Goal: Find specific page/section: Find specific page/section

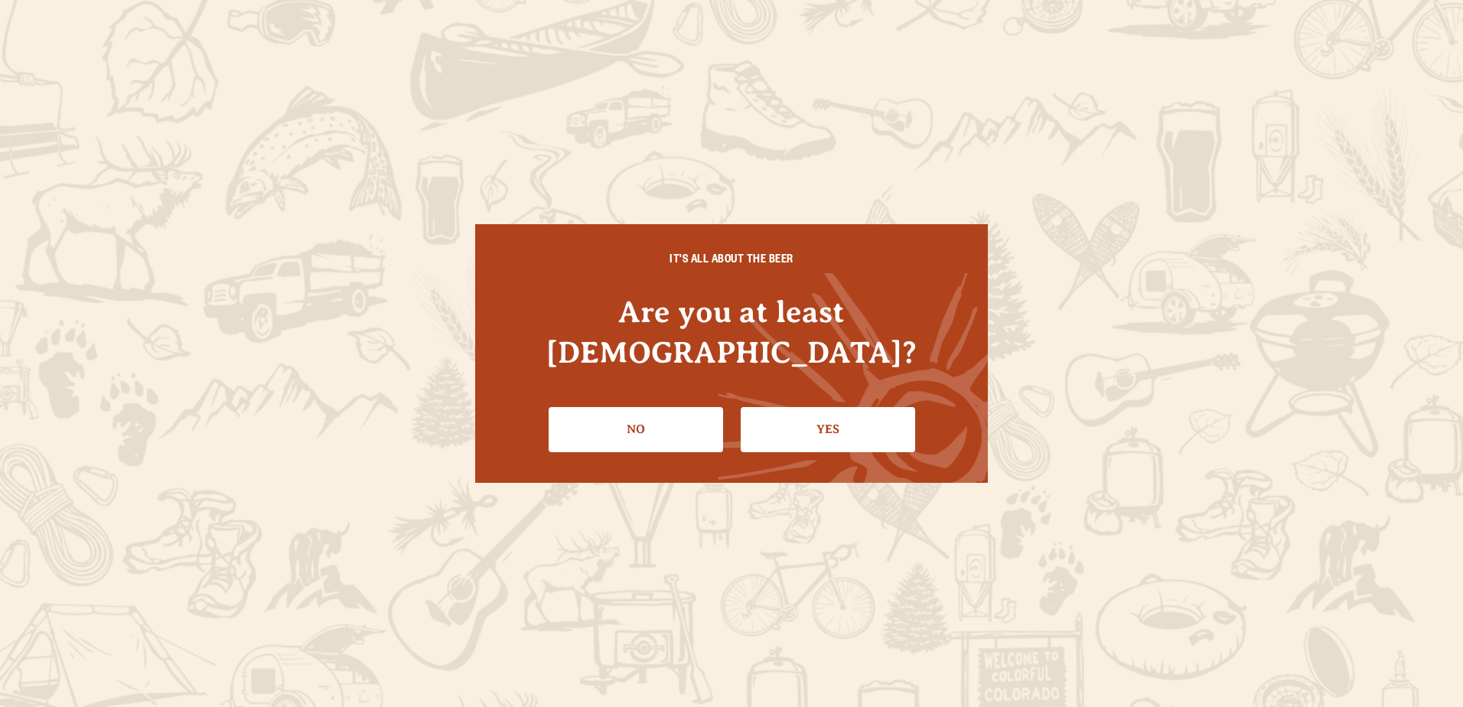
click at [812, 407] on link "Yes" at bounding box center [827, 429] width 174 height 44
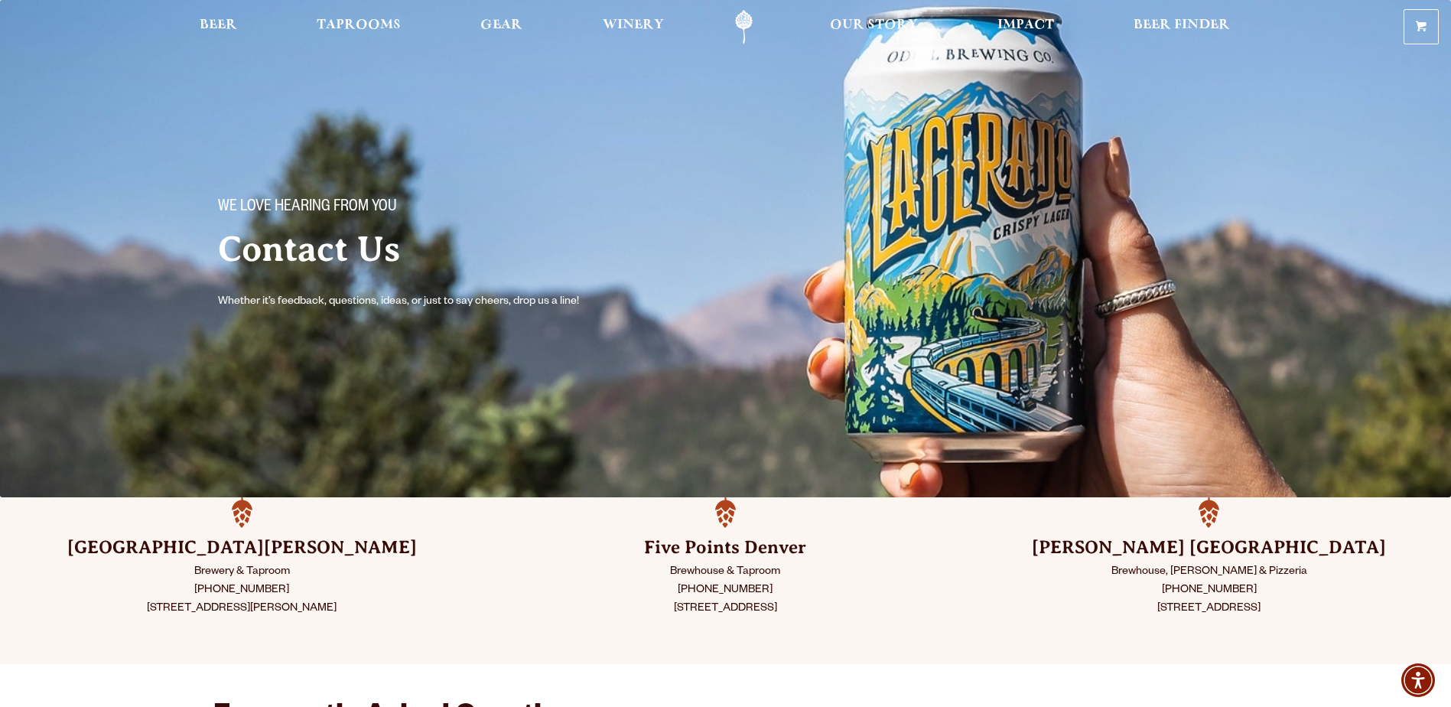
click at [374, 28] on span "Taprooms" at bounding box center [359, 25] width 84 height 12
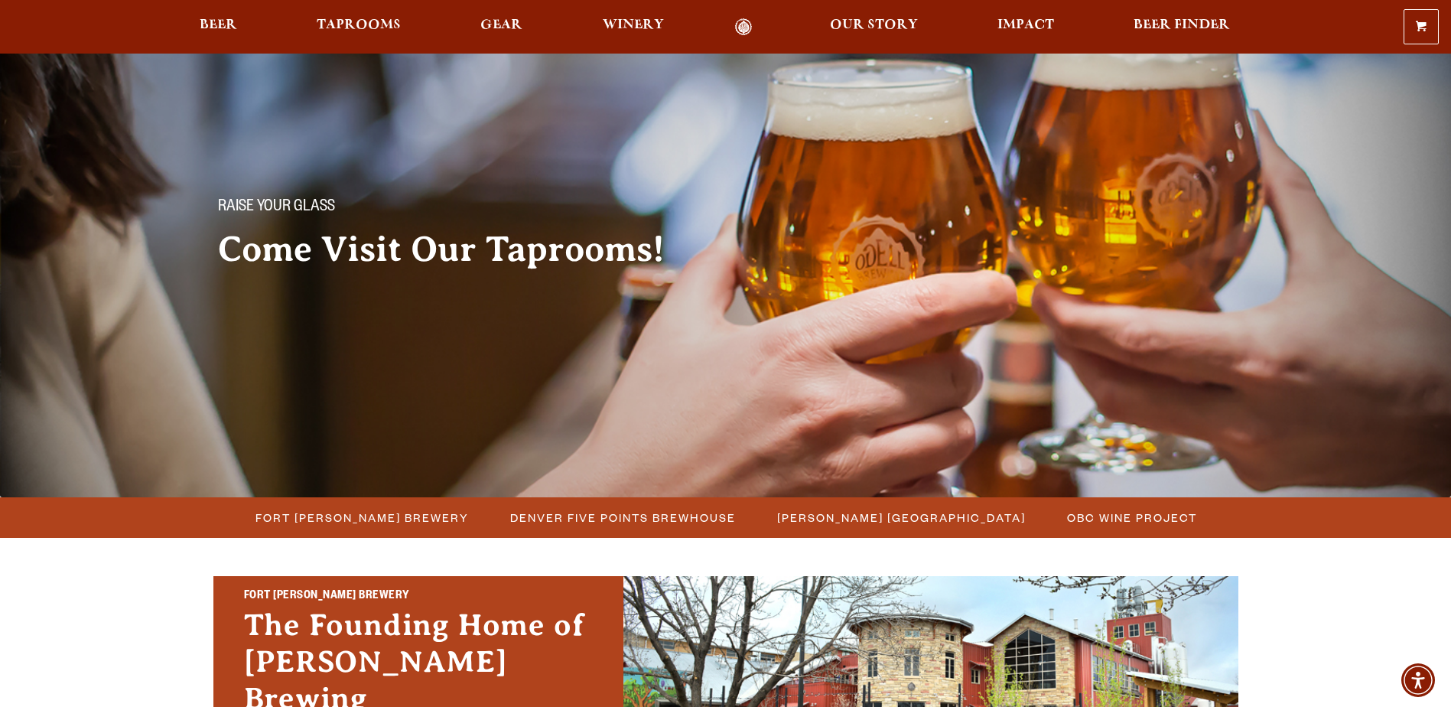
scroll to position [234, 0]
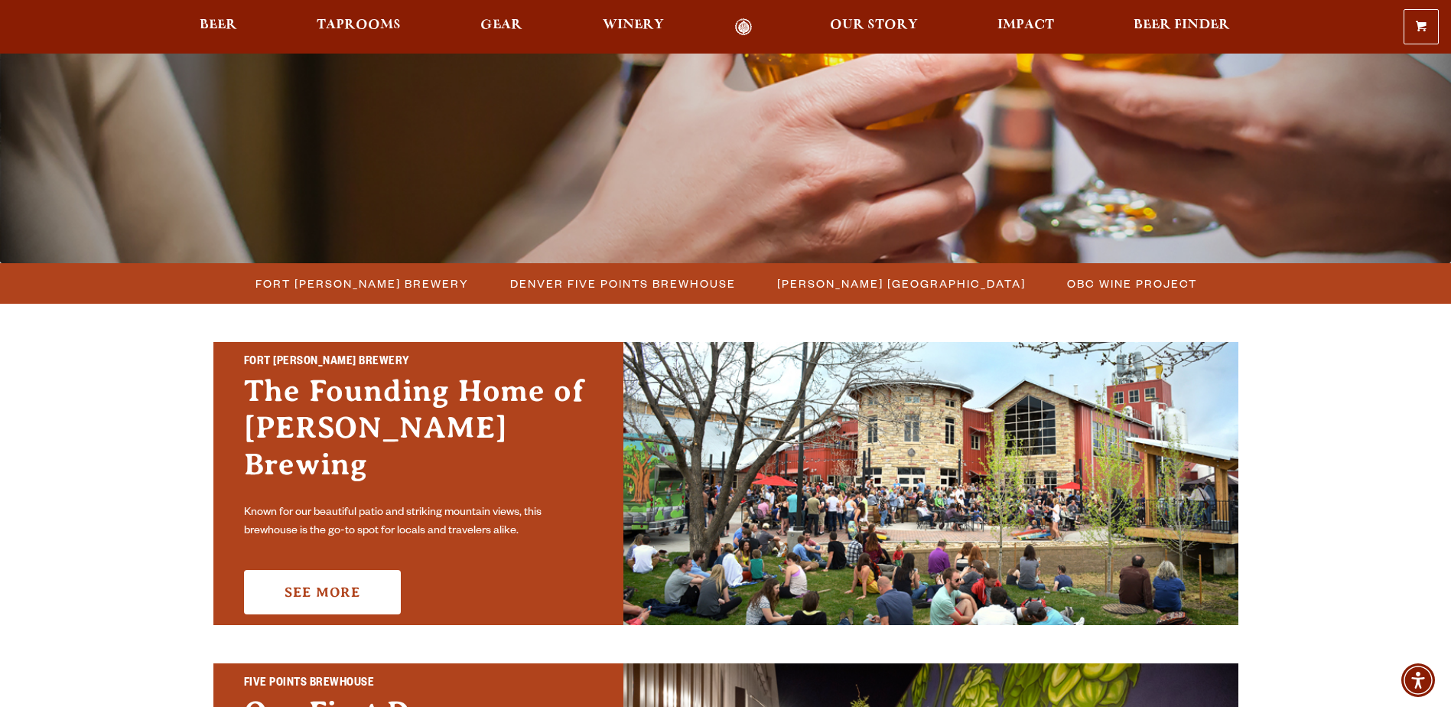
click at [578, 284] on span "Denver Five Points Brewhouse" at bounding box center [623, 283] width 226 height 22
click at [847, 272] on li "[PERSON_NAME] [GEOGRAPHIC_DATA]" at bounding box center [901, 283] width 290 height 28
click at [848, 284] on span "[PERSON_NAME] [GEOGRAPHIC_DATA]" at bounding box center [901, 283] width 249 height 22
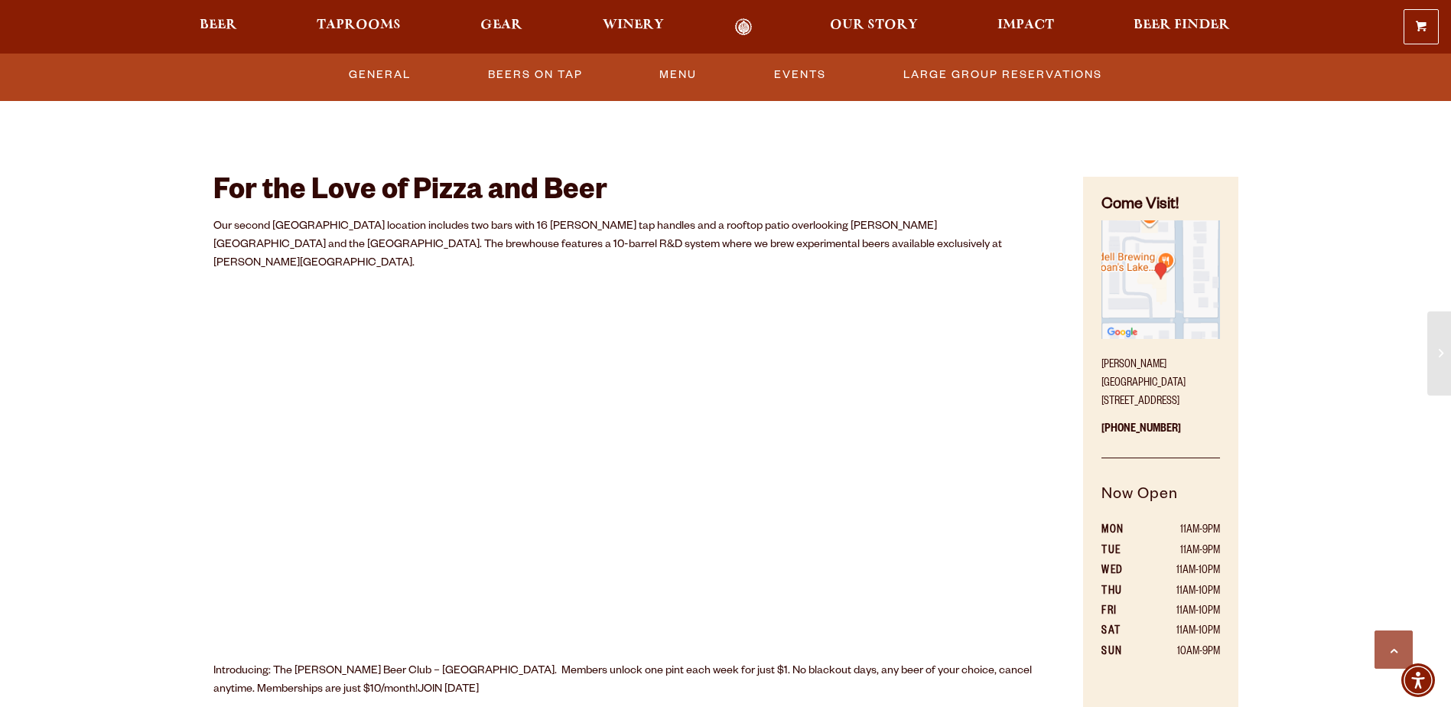
scroll to position [738, 0]
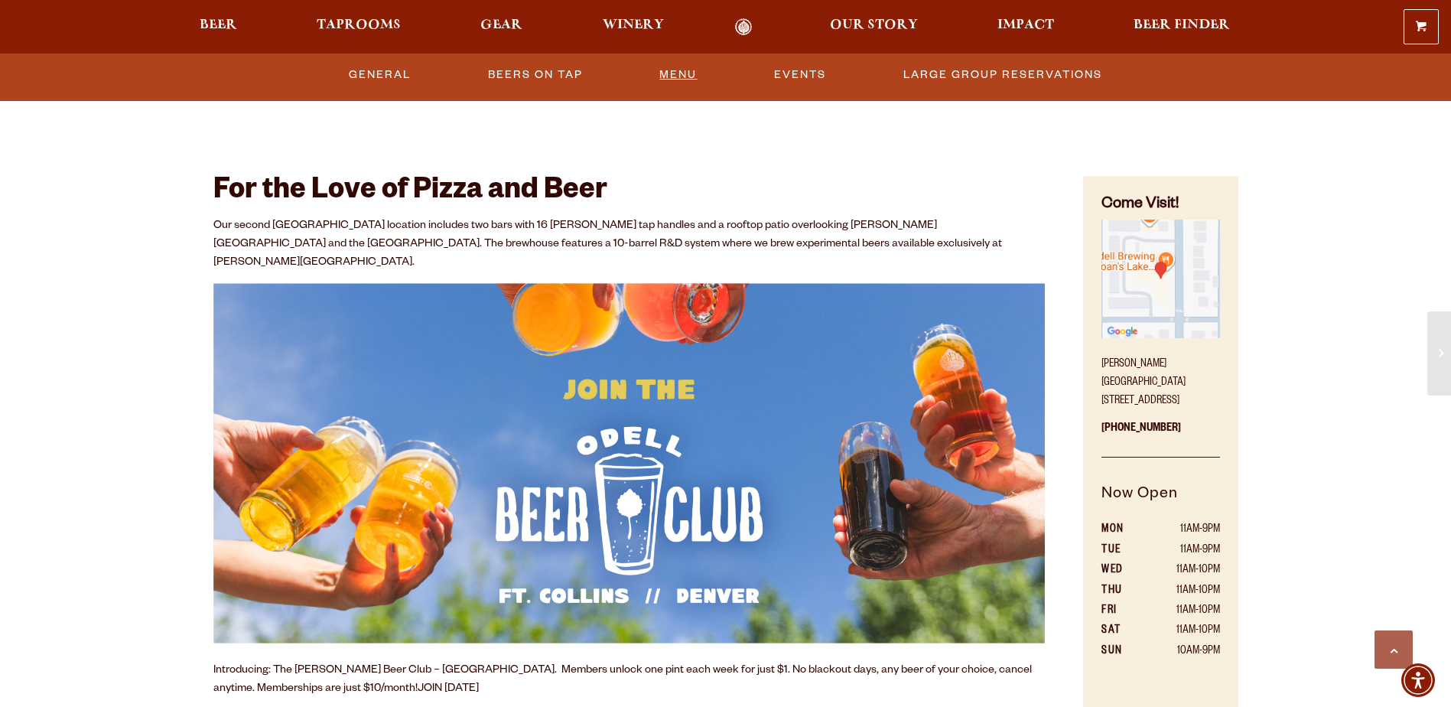
click at [673, 78] on link "Menu" at bounding box center [678, 74] width 50 height 35
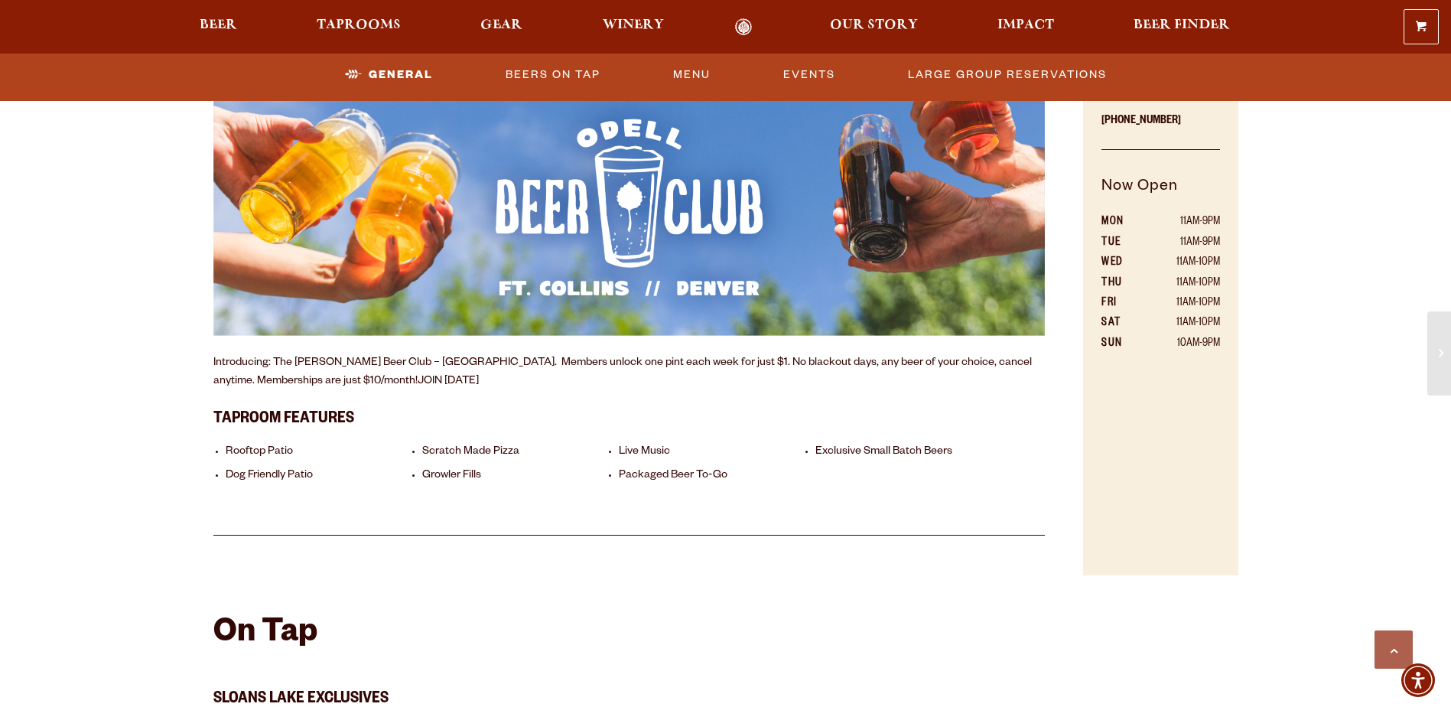
scroll to position [1202, 0]
